Goal: Find specific page/section: Find specific page/section

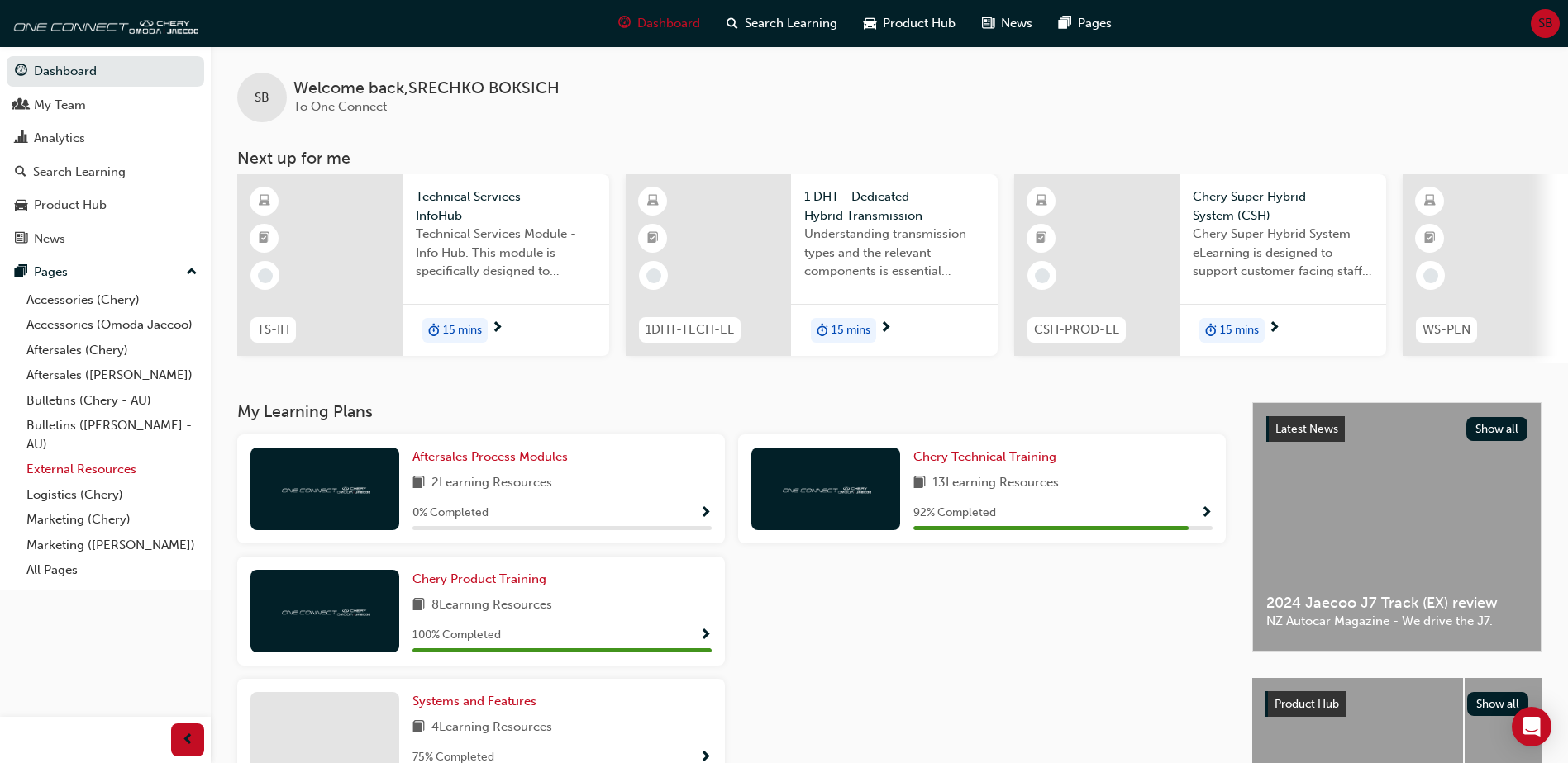
click at [123, 459] on link "External Resources" at bounding box center [112, 470] width 184 height 25
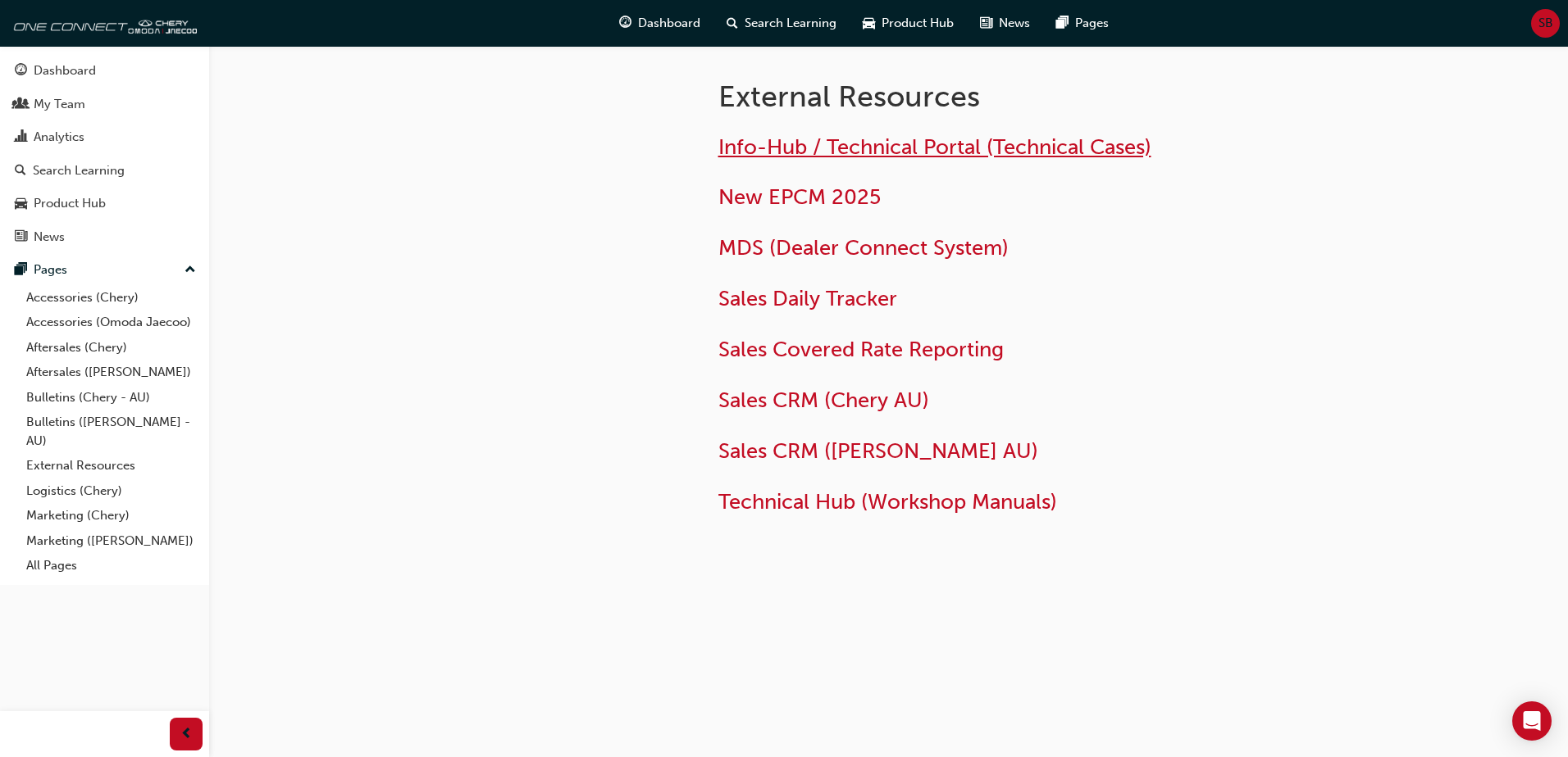
click at [771, 147] on span "Info-Hub / Technical Portal (Technical Cases)" at bounding box center [934, 147] width 433 height 25
